Goal: Find contact information: Find contact information

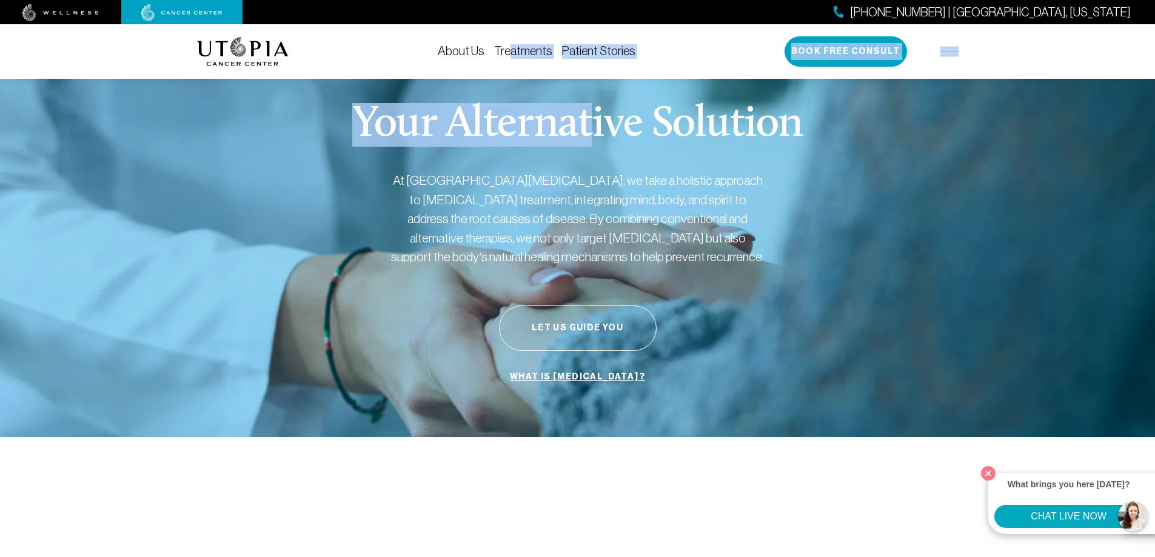
drag, startPoint x: 586, startPoint y: 120, endPoint x: 505, endPoint y: 69, distance: 95.4
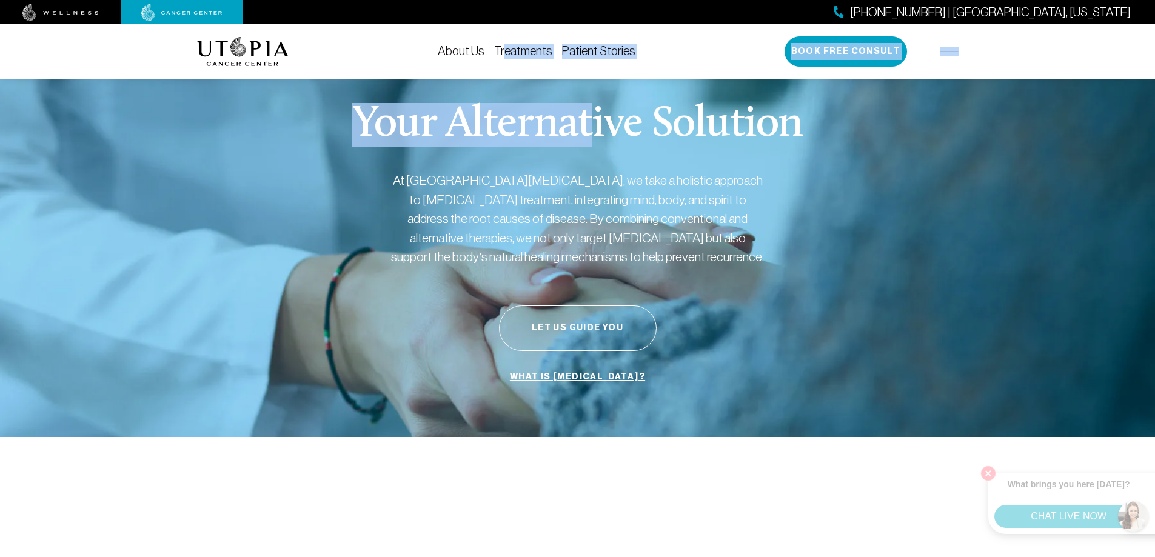
click at [462, 52] on link "About Us" at bounding box center [461, 50] width 47 height 13
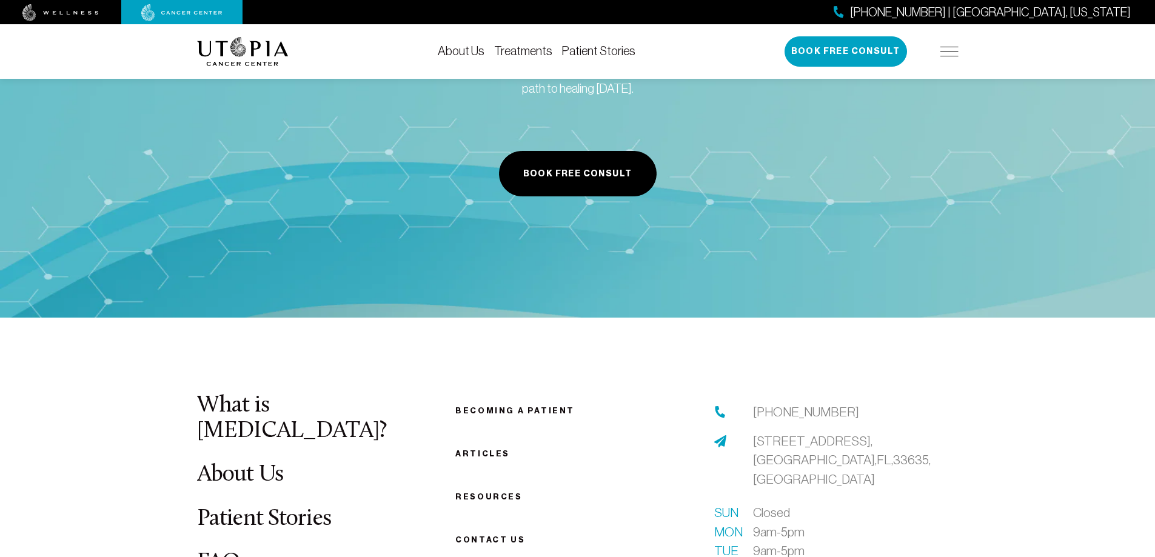
scroll to position [6066, 0]
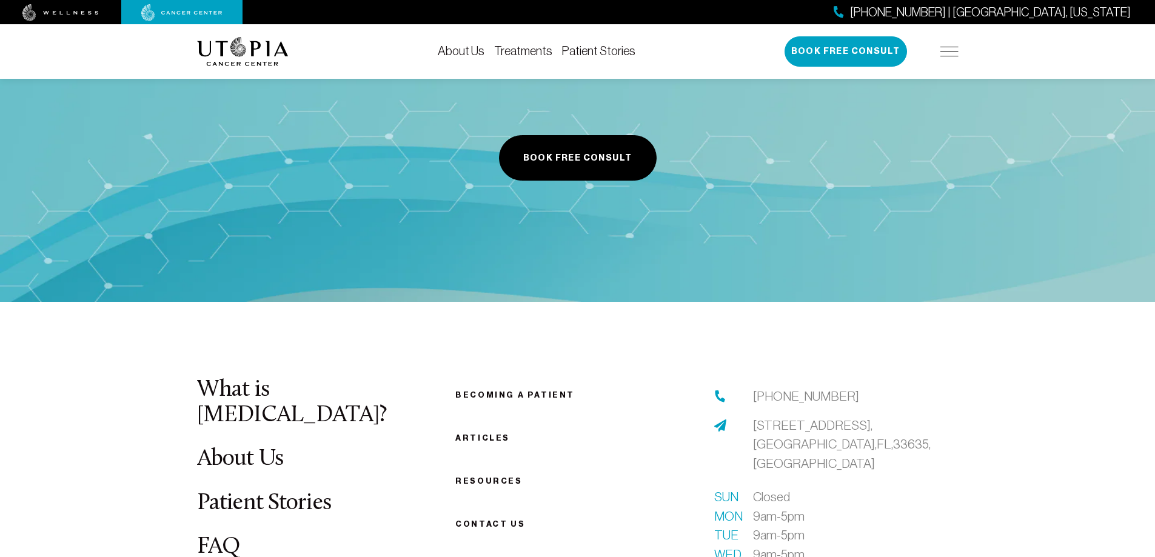
click at [496, 519] on span "Contact us" at bounding box center [490, 523] width 70 height 9
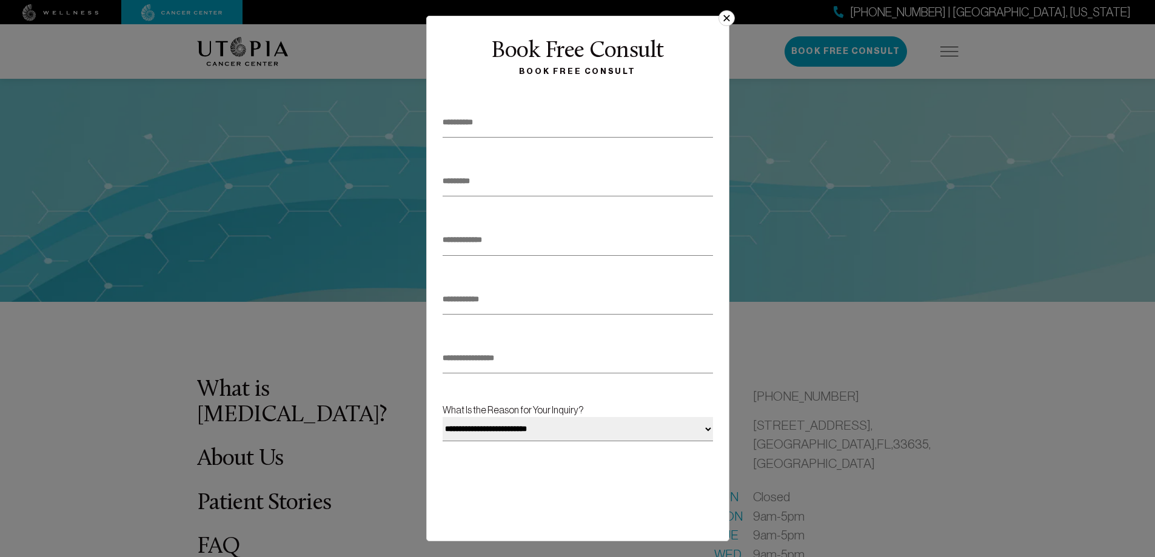
click at [726, 16] on button "×" at bounding box center [726, 18] width 16 height 16
